Goal: Check status: Check status

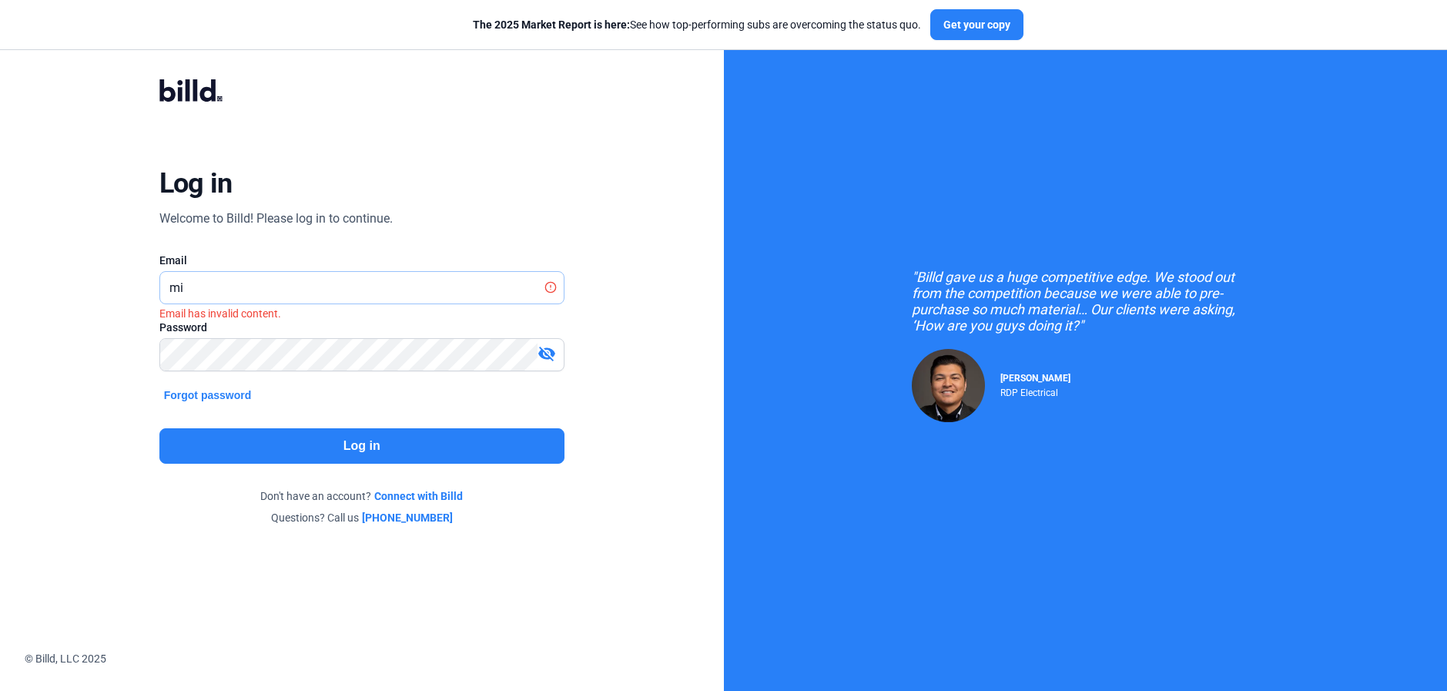
type input "[PERSON_NAME][EMAIL_ADDRESS][DOMAIN_NAME]"
click at [397, 458] on button "Log in" at bounding box center [361, 445] width 405 height 35
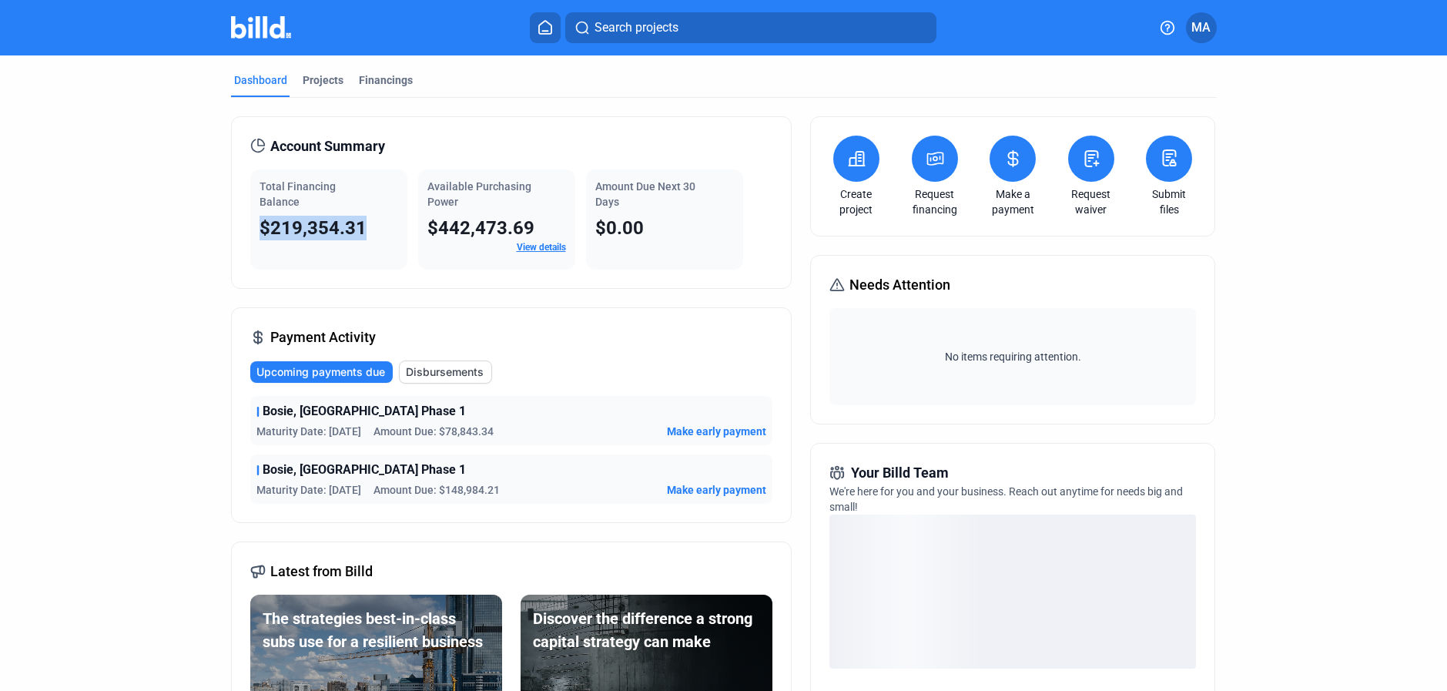
drag, startPoint x: 248, startPoint y: 223, endPoint x: 374, endPoint y: 233, distance: 126.7
click at [374, 233] on div "Total Financing Balance $219,354.31" at bounding box center [328, 219] width 157 height 100
click at [374, 233] on div "$219,354.31" at bounding box center [329, 228] width 139 height 25
drag, startPoint x: 367, startPoint y: 228, endPoint x: 250, endPoint y: 232, distance: 117.9
click at [250, 232] on div "Total Financing Balance $219,354.31" at bounding box center [328, 219] width 157 height 100
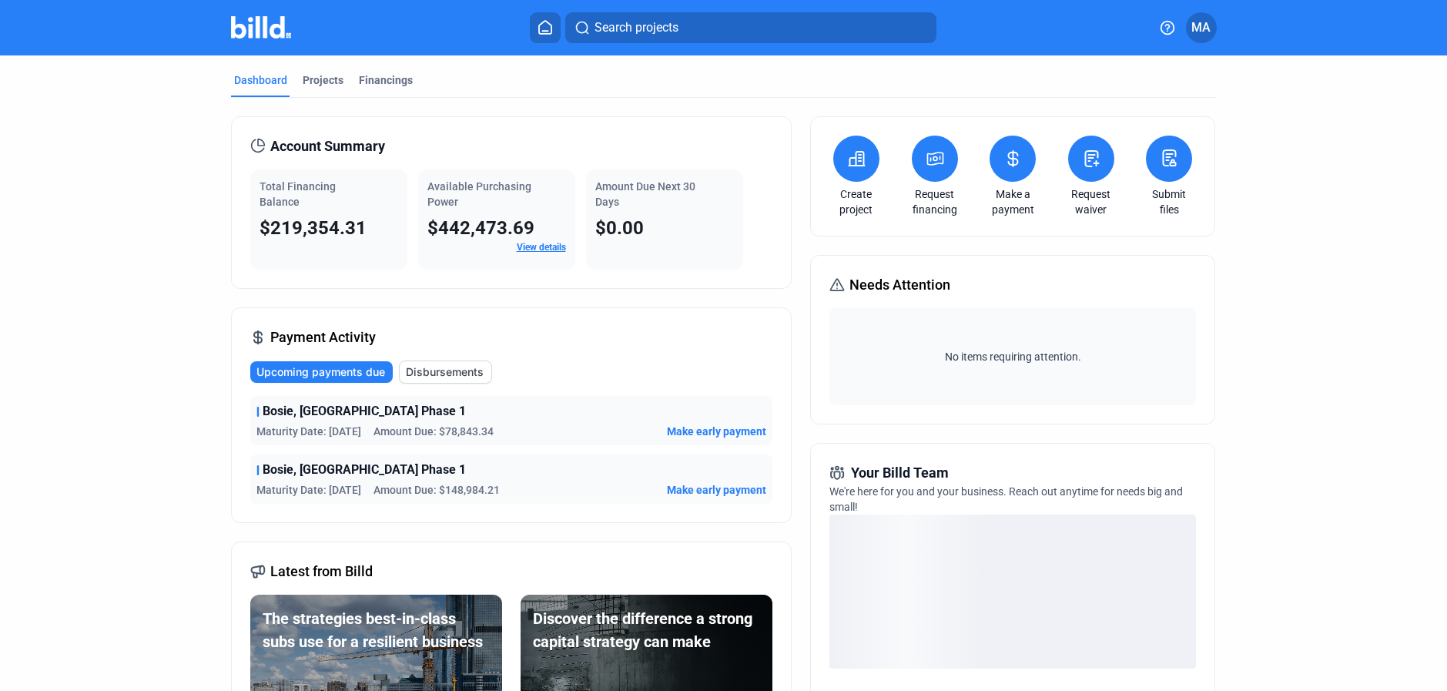
click at [260, 229] on span "$219,354.31" at bounding box center [313, 228] width 107 height 22
drag, startPoint x: 268, startPoint y: 229, endPoint x: 360, endPoint y: 222, distance: 91.9
click at [359, 222] on span "$219,354.31" at bounding box center [313, 228] width 107 height 22
drag, startPoint x: 360, startPoint y: 222, endPoint x: 656, endPoint y: 183, distance: 298.3
click at [361, 221] on span "$219,354.31" at bounding box center [313, 228] width 107 height 22
